Goal: Task Accomplishment & Management: Manage account settings

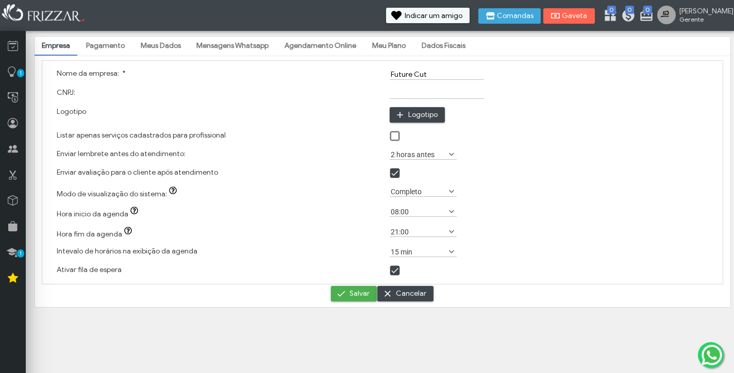
click at [115, 45] on link "Pagamento" at bounding box center [105, 46] width 53 height 18
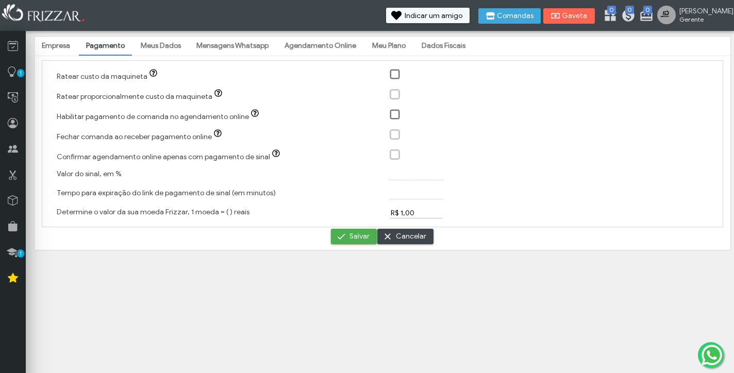
click at [149, 73] on icon "button" at bounding box center [153, 73] width 8 height 8
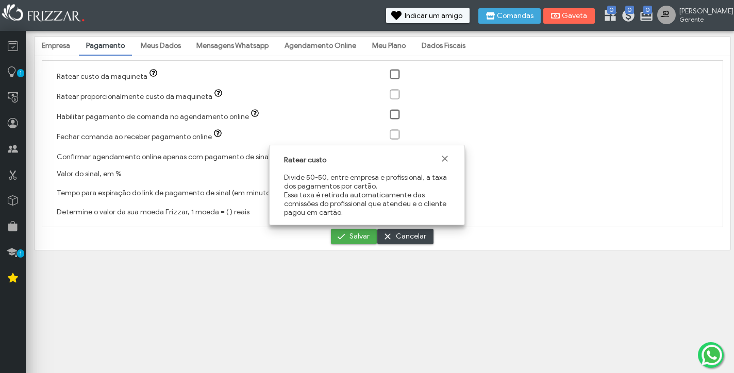
click at [214, 93] on icon "button" at bounding box center [218, 93] width 8 height 8
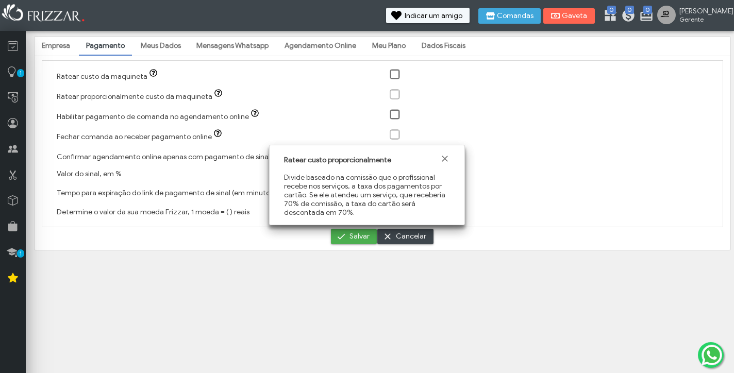
click at [251, 115] on icon "button" at bounding box center [255, 113] width 8 height 8
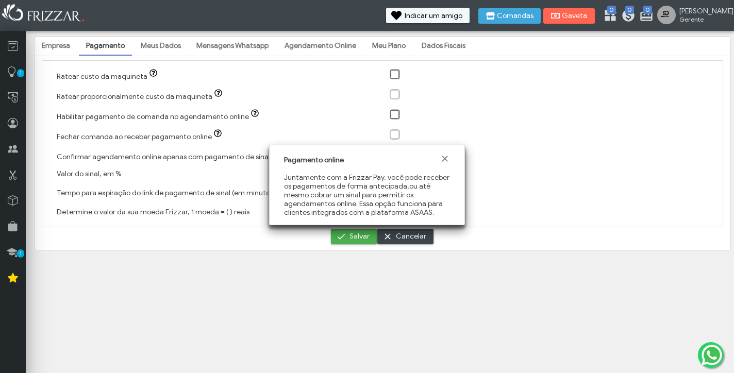
click at [214, 135] on icon "button" at bounding box center [218, 133] width 8 height 8
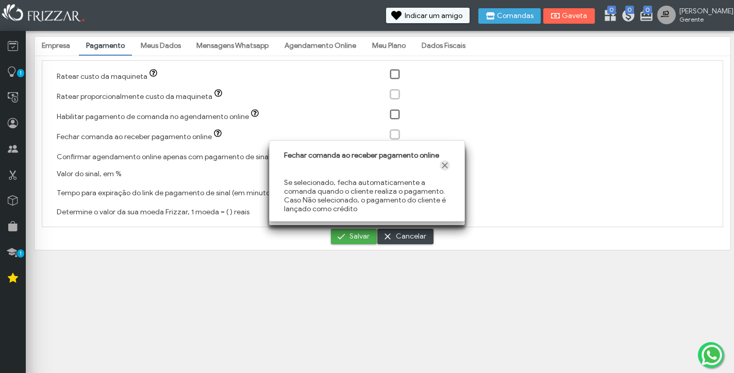
click at [444, 171] on span "Fechar" at bounding box center [445, 165] width 10 height 10
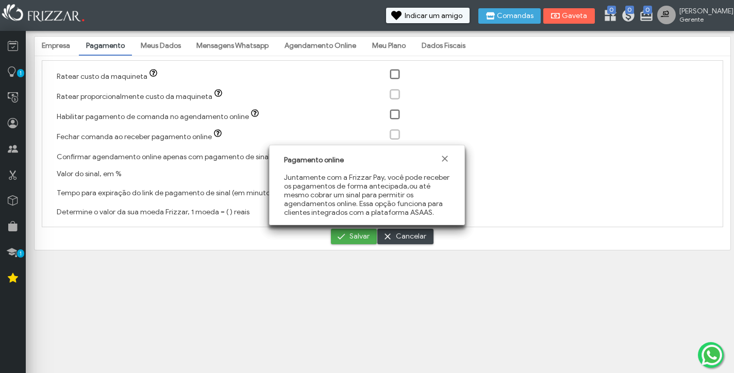
click at [450, 157] on div "Pagamento online" at bounding box center [367, 159] width 180 height 20
click at [448, 157] on span "Fechar" at bounding box center [445, 159] width 10 height 10
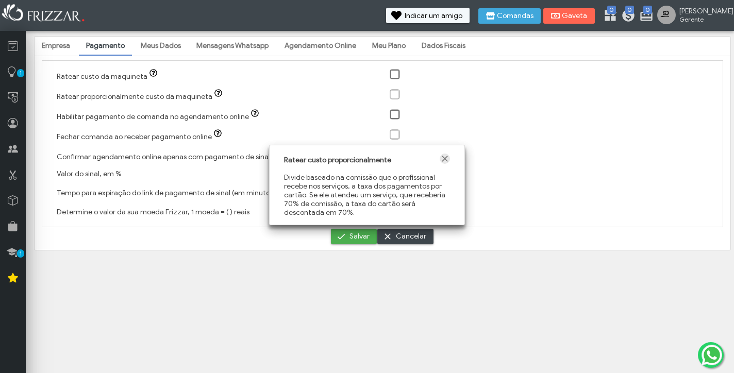
click at [448, 157] on span "Fechar" at bounding box center [445, 159] width 10 height 10
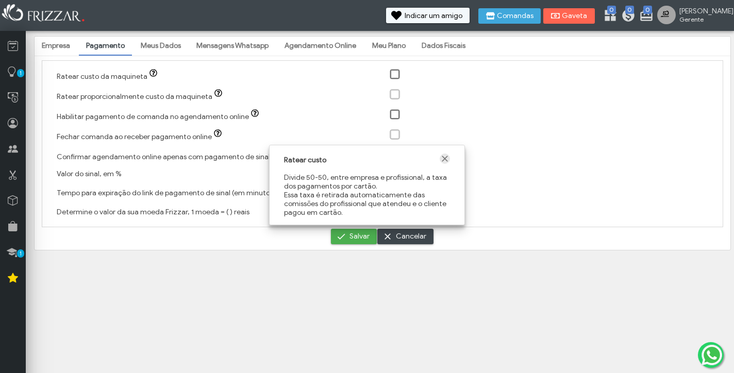
click at [448, 157] on span "Fechar" at bounding box center [445, 159] width 10 height 10
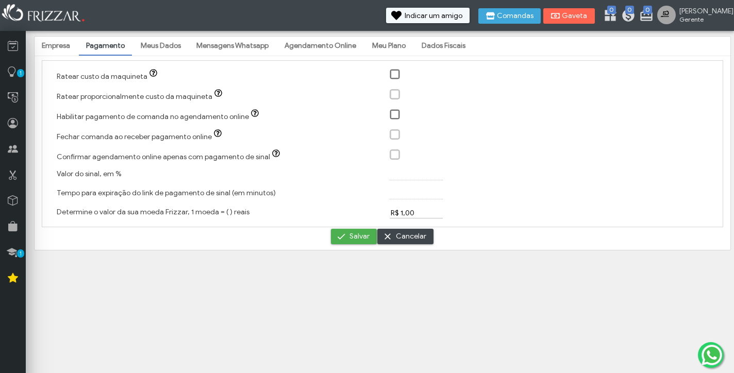
click at [272, 156] on icon "button" at bounding box center [276, 153] width 8 height 8
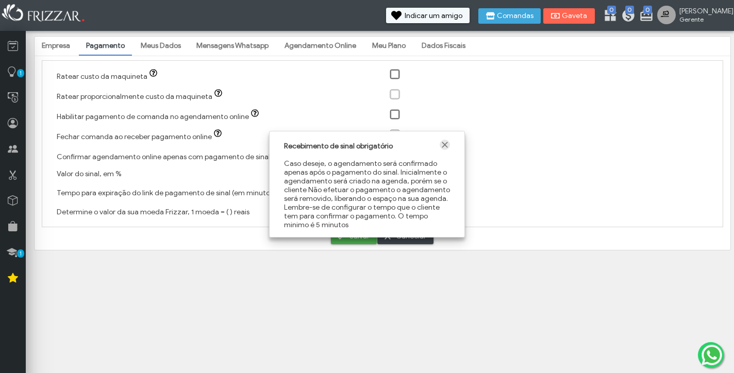
click at [447, 145] on span "Fechar" at bounding box center [445, 145] width 10 height 10
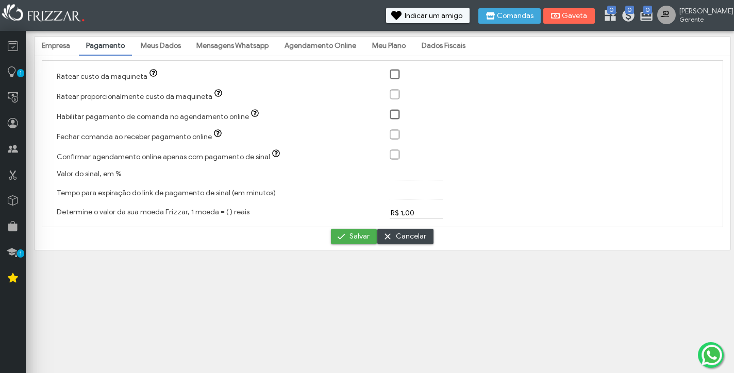
click at [395, 159] on div at bounding box center [395, 154] width 10 height 10
click at [395, 154] on div at bounding box center [395, 154] width 10 height 10
click at [406, 179] on span at bounding box center [416, 175] width 53 height 9
click at [415, 198] on span at bounding box center [416, 194] width 53 height 9
click at [395, 76] on span at bounding box center [395, 75] width 10 height 10
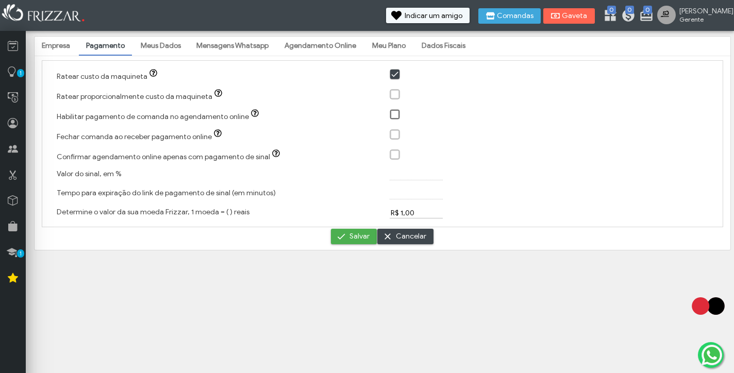
scroll to position [5, 4]
click at [396, 113] on span at bounding box center [395, 115] width 10 height 10
click at [396, 137] on div at bounding box center [395, 134] width 10 height 10
click at [394, 157] on div at bounding box center [395, 154] width 10 height 10
click at [396, 91] on span at bounding box center [395, 95] width 10 height 10
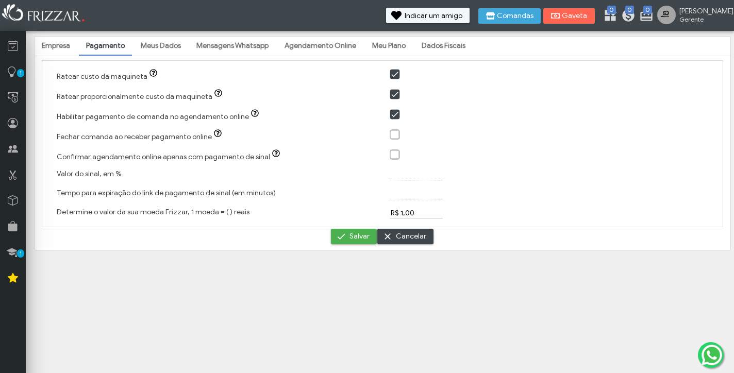
click at [396, 92] on span at bounding box center [395, 95] width 10 height 10
click at [252, 46] on link "Mensagens Whatsapp" at bounding box center [232, 46] width 87 height 18
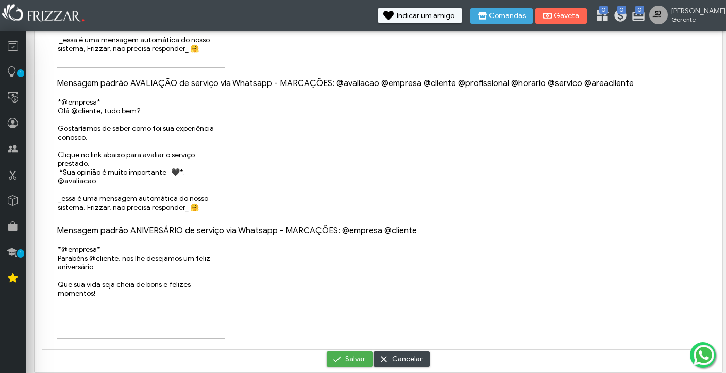
scroll to position [184, 0]
click at [129, 254] on textarea "*@empresa* Parabéns @cliente, nos lhe desejamos um feliz aniversário Que sua vi…" at bounding box center [141, 291] width 168 height 95
click at [61, 252] on textarea "*@empresa* Parabéns @cliente, nos lhe desejamos um feliz aniversário Que sua vi…" at bounding box center [141, 291] width 168 height 95
click at [61, 250] on textarea "*@empresa* Parabéns @cliente, nos lhe desejamos um feliz aniversário Que sua vi…" at bounding box center [141, 291] width 168 height 95
drag, startPoint x: 61, startPoint y: 250, endPoint x: 80, endPoint y: 251, distance: 19.1
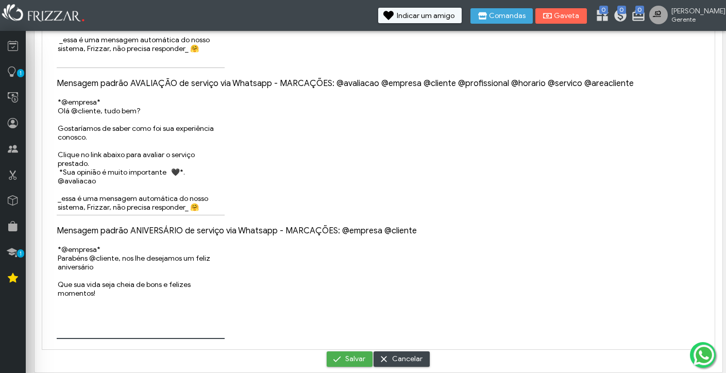
click at [80, 251] on textarea "*@empresa* Parabéns @cliente, nos lhe desejamos um feliz aniversário Que sua vi…" at bounding box center [141, 291] width 168 height 95
click at [58, 248] on textarea "*@empresa* Parabéns @cliente, nos lhe desejamos um feliz aniversário Que sua vi…" at bounding box center [141, 292] width 168 height 94
type textarea "Nós da *FUTURE & CUT* Parabéns @cliente, nos lhe desejamos um feliz aniversário…"
click at [389, 359] on span "button" at bounding box center [384, 359] width 10 height 10
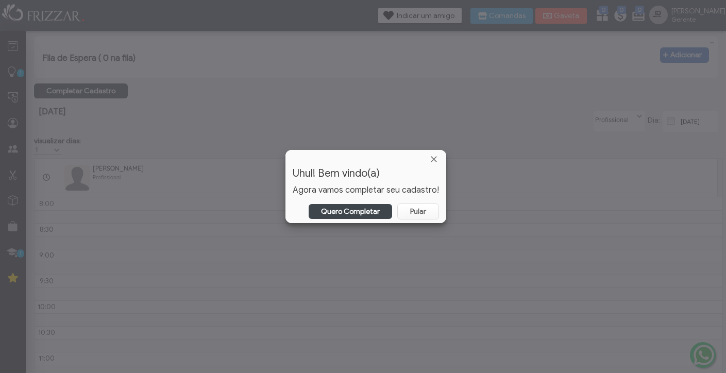
click at [348, 211] on link "Quero Completar" at bounding box center [350, 211] width 83 height 15
